Goal: Navigation & Orientation: Find specific page/section

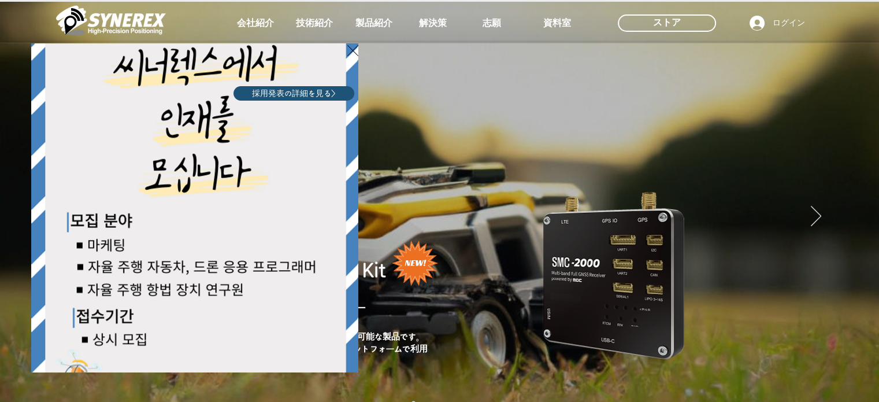
click at [122, 18] on div "LimX Dinamics" at bounding box center [439, 201] width 879 height 402
click at [481, 170] on div "LimX Dinamics" at bounding box center [439, 201] width 879 height 402
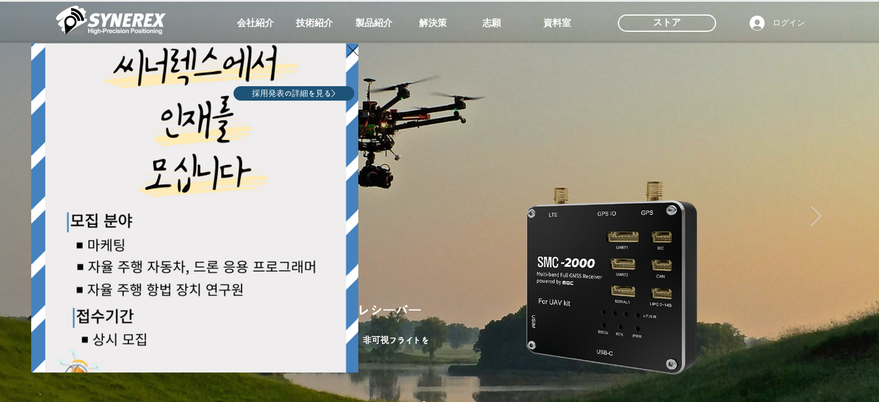
click at [596, 161] on div "LimX Dinamics" at bounding box center [439, 201] width 879 height 402
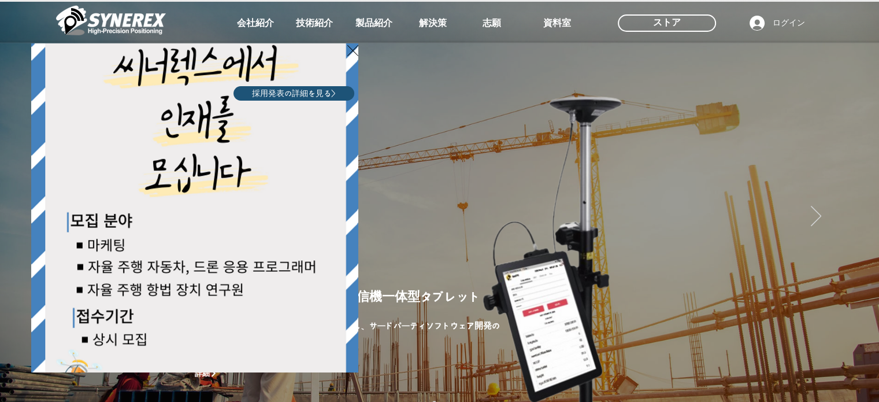
click at [355, 53] on icon "サイトに戻る" at bounding box center [352, 50] width 11 height 14
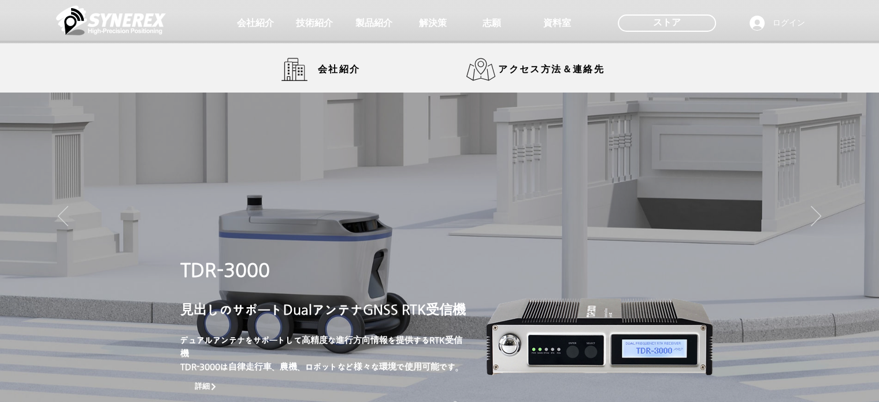
click at [143, 29] on img at bounding box center [111, 20] width 110 height 35
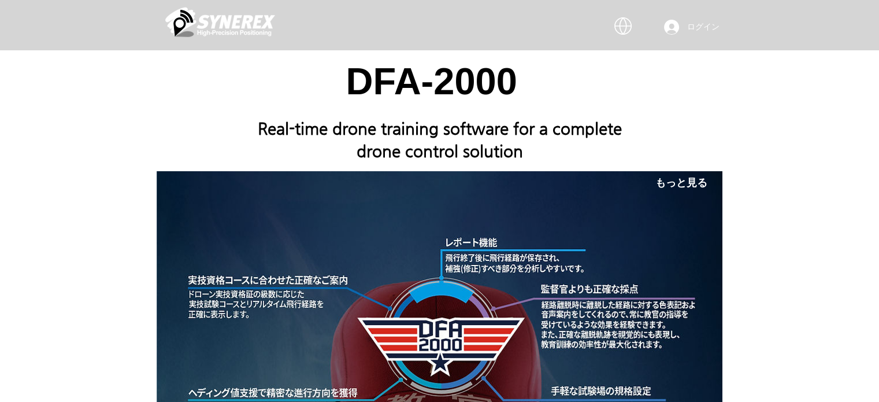
click at [176, 110] on div at bounding box center [439, 410] width 879 height 720
click at [233, 16] on img "main content" at bounding box center [220, 22] width 110 height 35
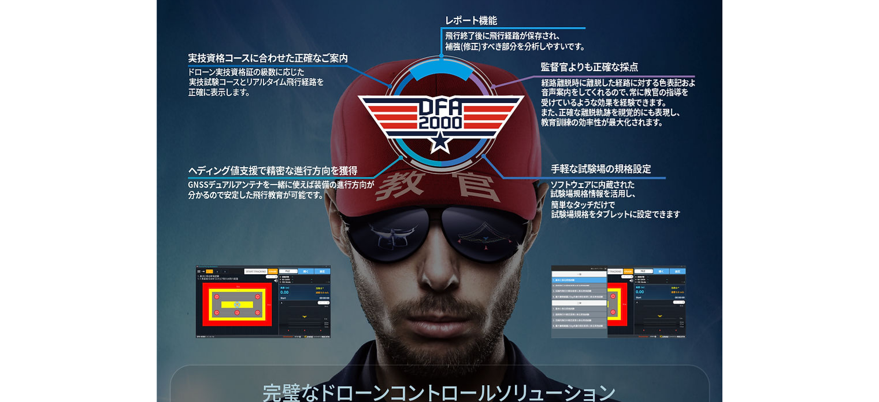
scroll to position [192, 0]
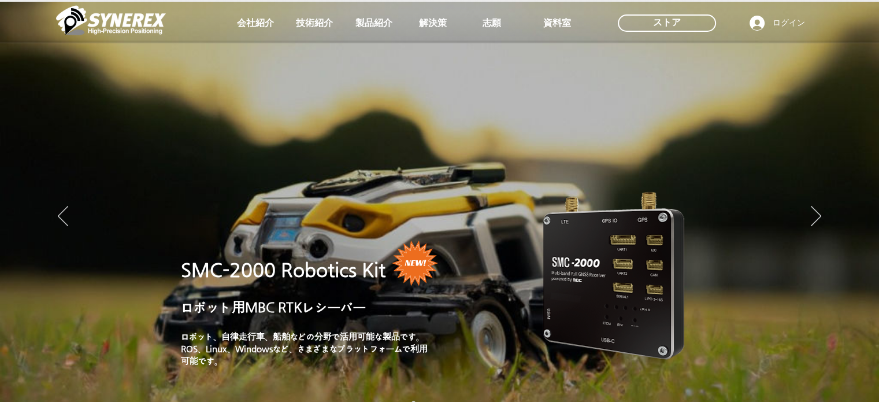
click at [823, 213] on img "スライドショー" at bounding box center [439, 217] width 879 height 431
click at [814, 215] on icon "次へ" at bounding box center [816, 216] width 10 height 20
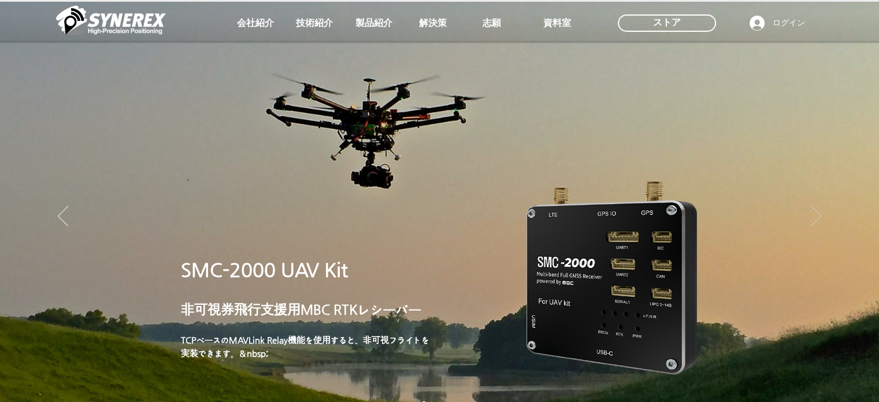
click at [814, 215] on icon "次へ" at bounding box center [816, 216] width 10 height 20
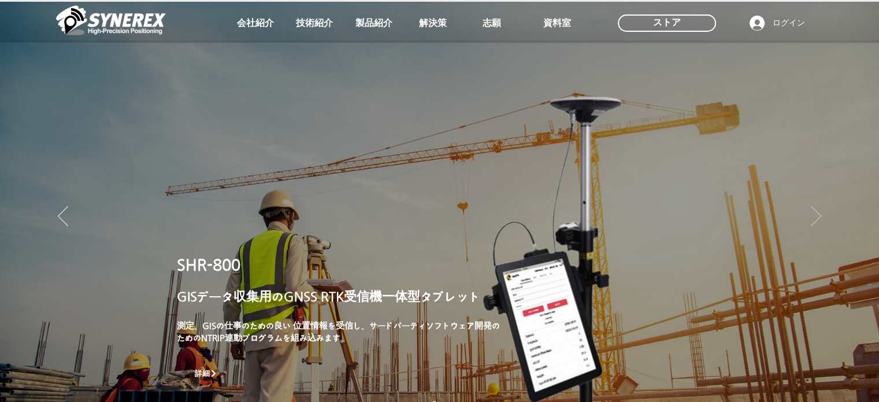
click at [818, 217] on icon "次へ" at bounding box center [816, 216] width 10 height 20
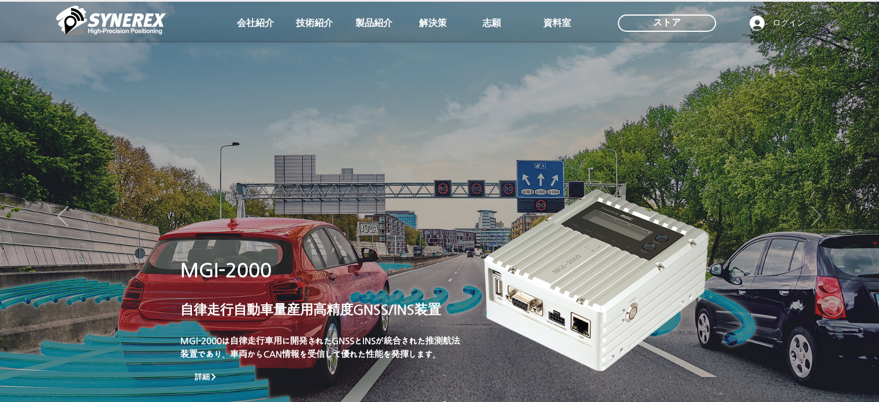
click at [814, 213] on icon "次へ" at bounding box center [816, 216] width 10 height 20
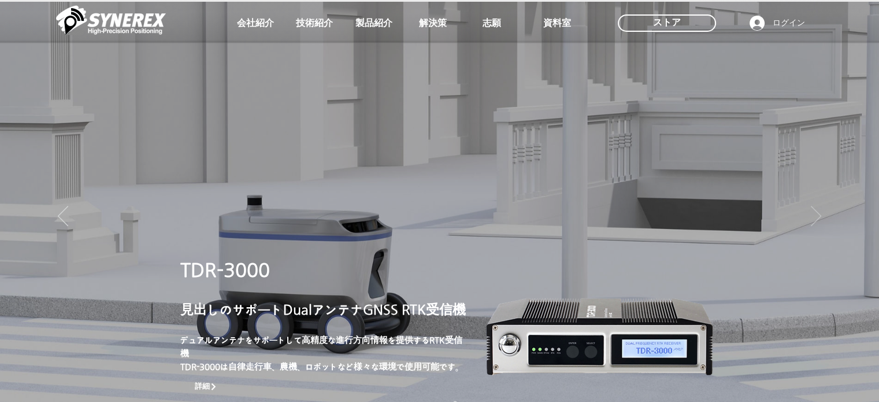
click at [818, 214] on icon "次へ" at bounding box center [816, 216] width 10 height 20
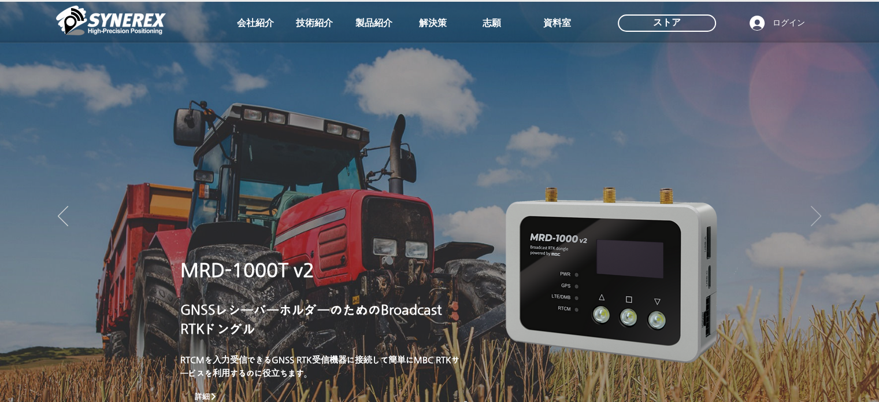
click at [818, 214] on icon "次へ" at bounding box center [816, 216] width 10 height 20
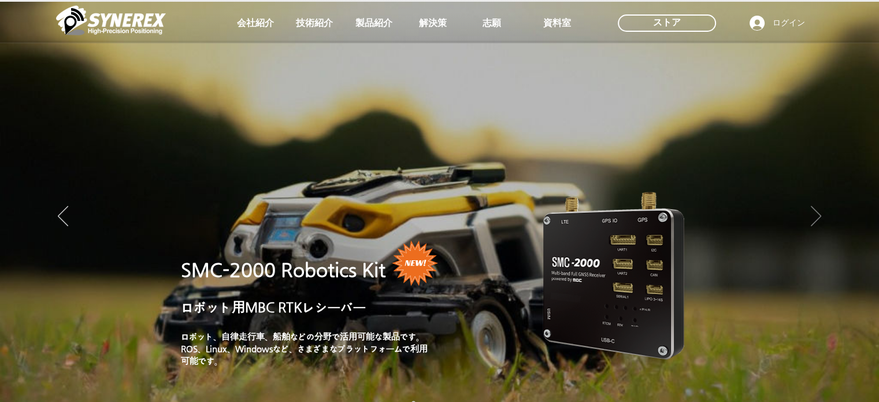
click at [818, 214] on icon "次へ" at bounding box center [816, 216] width 10 height 20
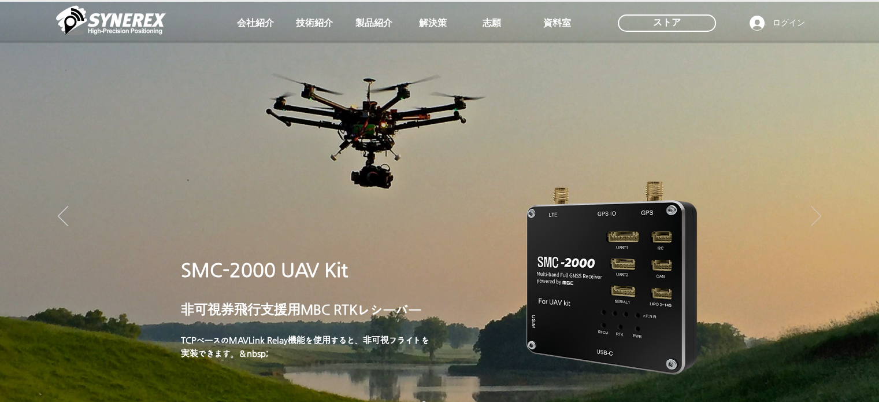
click at [816, 216] on icon "次へ" at bounding box center [816, 216] width 10 height 20
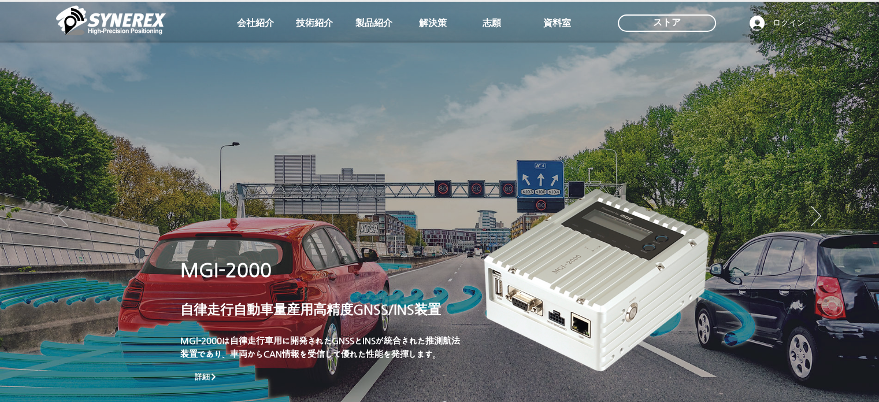
click at [65, 207] on icon "前の" at bounding box center [63, 216] width 10 height 20
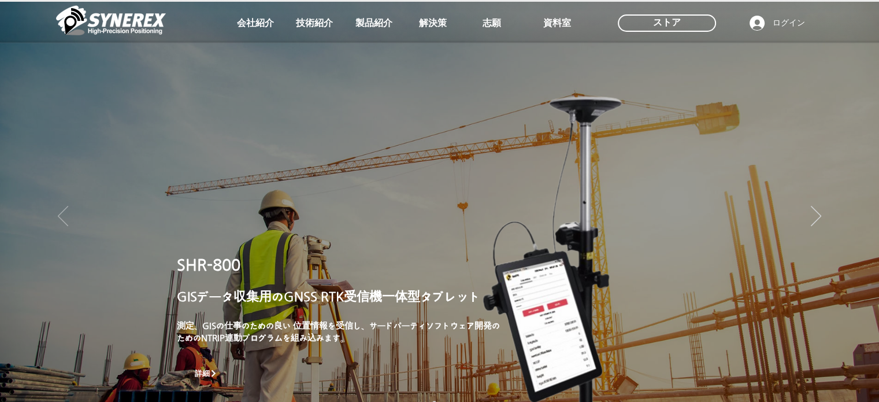
click at [65, 207] on icon "前の" at bounding box center [63, 216] width 10 height 20
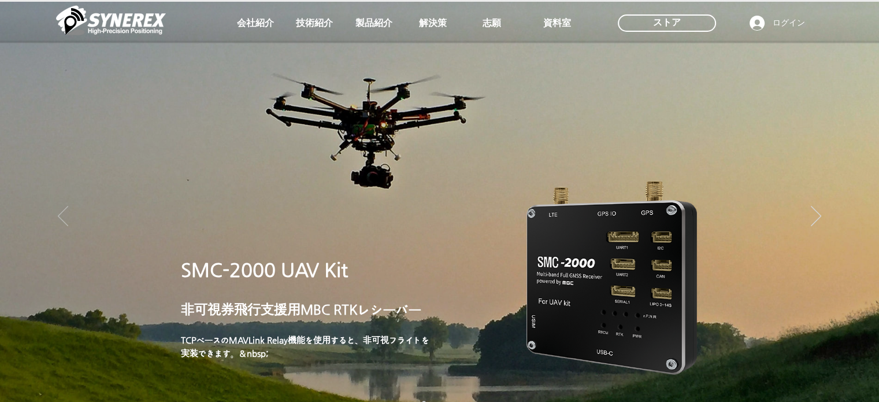
click at [65, 207] on icon "前の" at bounding box center [63, 216] width 10 height 20
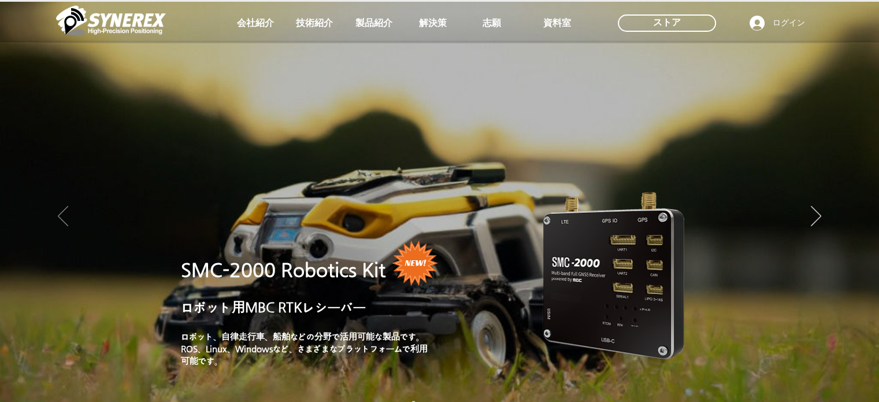
click at [65, 207] on icon "前の" at bounding box center [63, 216] width 10 height 20
